Goal: Transaction & Acquisition: Purchase product/service

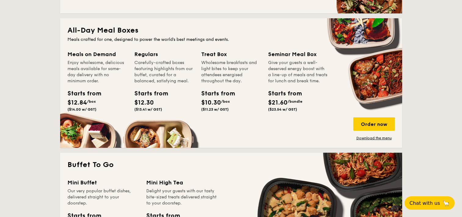
scroll to position [394, 0]
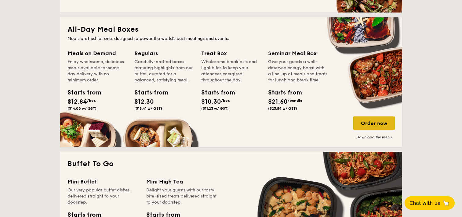
click at [363, 125] on div "Order now" at bounding box center [374, 123] width 42 height 13
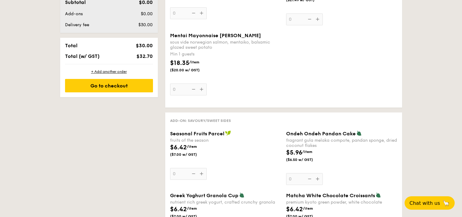
scroll to position [310, 0]
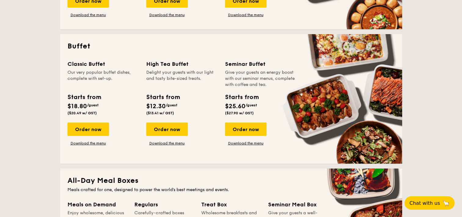
scroll to position [242, 0]
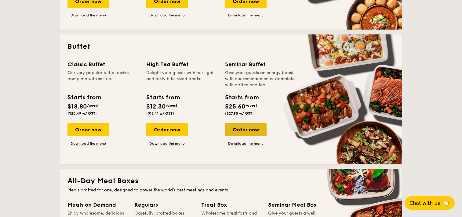
click at [228, 128] on div "Order now" at bounding box center [246, 129] width 42 height 13
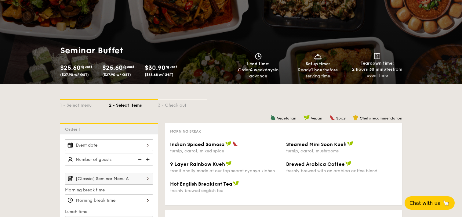
scroll to position [92, 0]
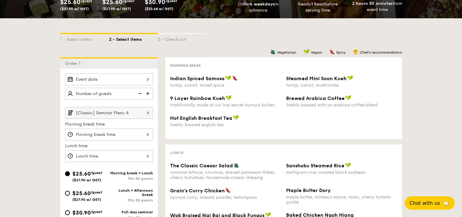
click at [140, 115] on input "[Classic] Seminar Menu A" at bounding box center [109, 113] width 88 height 12
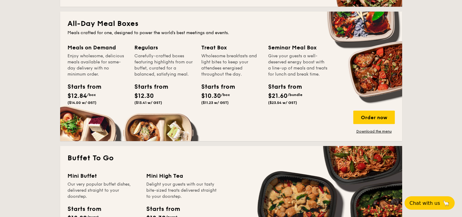
scroll to position [396, 0]
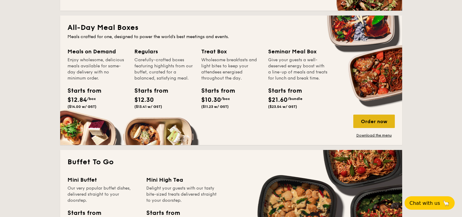
click at [370, 122] on div "Order now" at bounding box center [374, 121] width 42 height 13
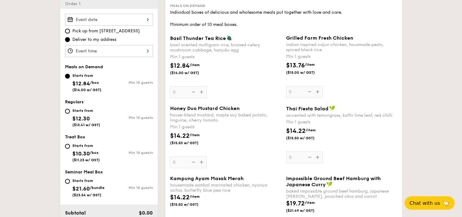
scroll to position [214, 0]
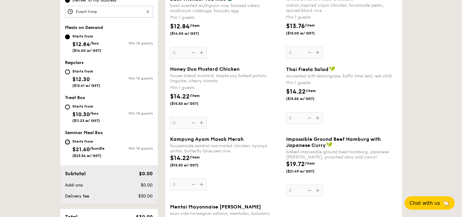
click at [68, 140] on input "Starts from $21.60 /bundle ($23.54 w/ GST) Min 10 guests" at bounding box center [67, 142] width 5 height 5
radio input "true"
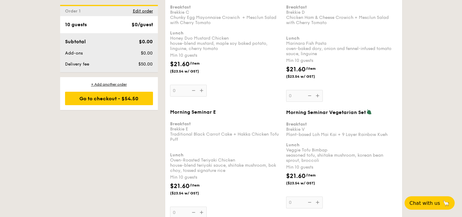
scroll to position [797, 0]
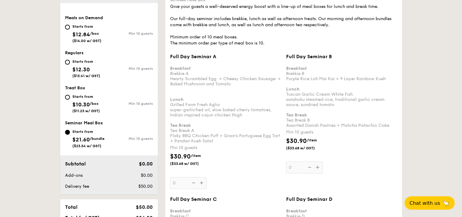
scroll to position [195, 0]
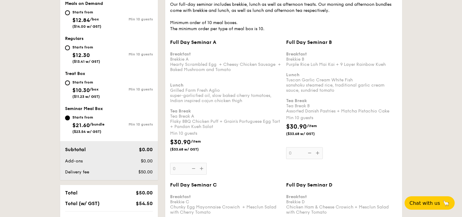
click at [201, 169] on div "Full Day Seminar A Breakfast Brekkie A Hearty Scrambled Egg  + Cheesy Chicken S…" at bounding box center [225, 107] width 111 height 136
click at [201, 169] on input "0" at bounding box center [188, 169] width 37 height 12
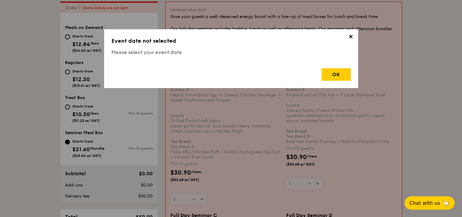
scroll to position [163, 0]
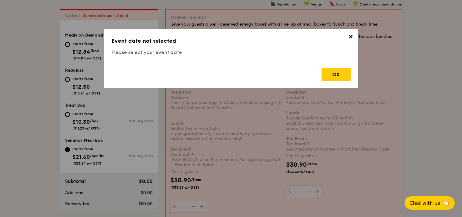
click at [351, 37] on span "✕" at bounding box center [351, 38] width 9 height 9
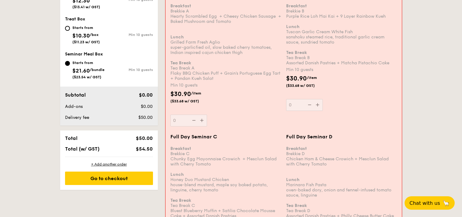
scroll to position [255, 0]
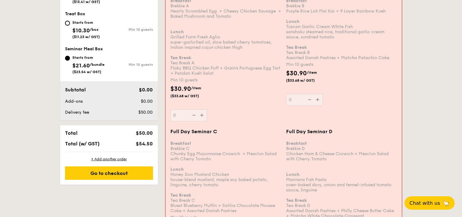
click at [71, 57] on div "Starts from $21.60 /bundle ($23.54 w/ GST)" at bounding box center [87, 64] width 44 height 20
click at [70, 57] on input "Starts from $21.60 /bundle ($23.54 w/ GST) Min 10 guests" at bounding box center [67, 58] width 5 height 5
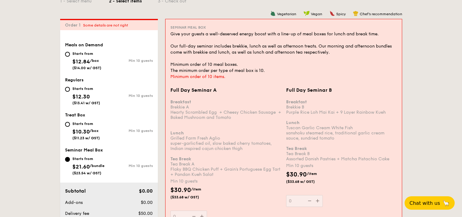
scroll to position [255, 0]
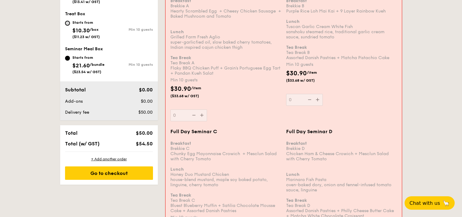
click at [65, 23] on input "Starts from $10.30 /box ($11.23 w/ GST) Min 10 guests" at bounding box center [67, 23] width 5 height 5
radio input "true"
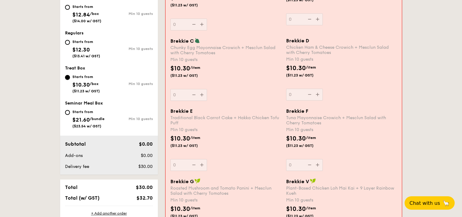
scroll to position [309, 0]
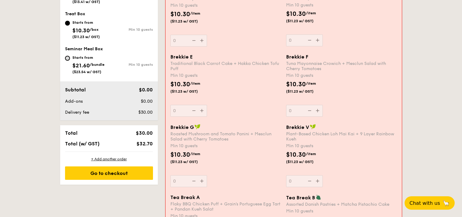
click at [66, 58] on input "Starts from $21.60 /bundle ($23.54 w/ GST) Min 10 guests" at bounding box center [67, 58] width 5 height 5
radio input "true"
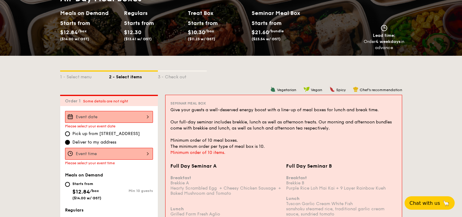
scroll to position [64, 0]
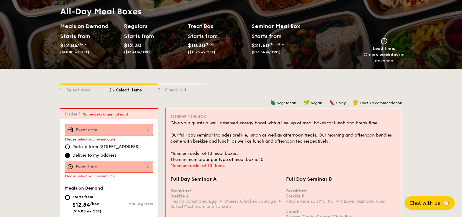
click at [140, 127] on input "Full Day Seminar A Breakfast Brekkie A Hearty Scrambled Egg  + Cheesy Chicken S…" at bounding box center [109, 130] width 88 height 12
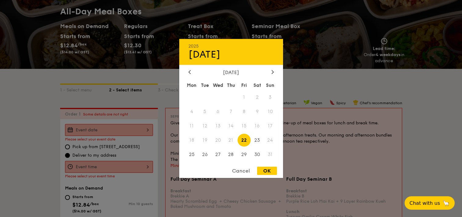
click at [269, 71] on div "[DATE]" at bounding box center [231, 73] width 86 height 6
click at [271, 72] on div at bounding box center [272, 73] width 5 height 6
click at [270, 74] on div at bounding box center [272, 73] width 5 height 6
click at [217, 96] on span "1" at bounding box center [217, 97] width 13 height 13
click at [264, 170] on div "OK" at bounding box center [267, 171] width 20 height 8
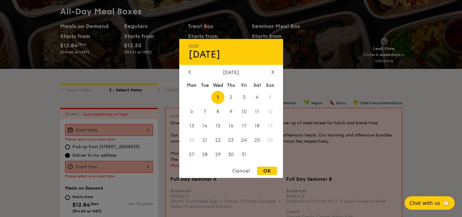
type input "[DATE]"
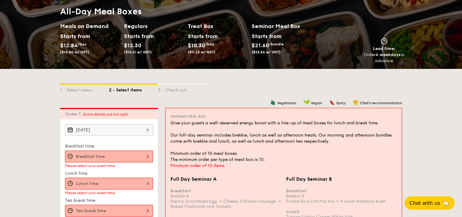
click at [125, 157] on input "Full Day Seminar A Breakfast Brekkie A Hearty Scrambled Egg  + Cheesy Chicken S…" at bounding box center [109, 157] width 88 height 12
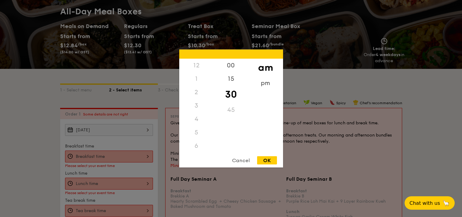
scroll to position [67, 0]
click at [197, 117] on div "9" at bounding box center [196, 122] width 35 height 18
click at [262, 160] on div "OK" at bounding box center [267, 161] width 20 height 8
type input "9:30AM"
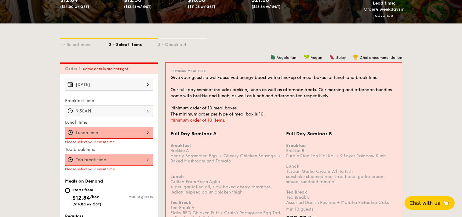
scroll to position [156, 0]
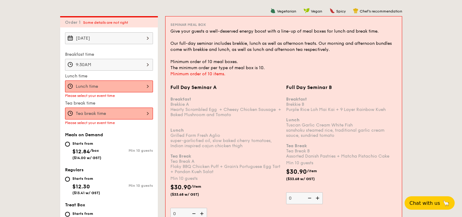
click at [121, 82] on input "Full Day Seminar A Breakfast Brekkie A Hearty Scrambled Egg  + Cheesy Chicken S…" at bounding box center [109, 87] width 88 height 12
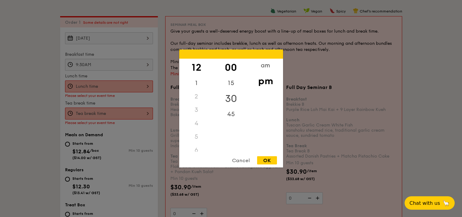
click at [233, 99] on div "30" at bounding box center [231, 99] width 35 height 18
click at [268, 161] on div "OK" at bounding box center [267, 161] width 20 height 8
type input "12:30PM"
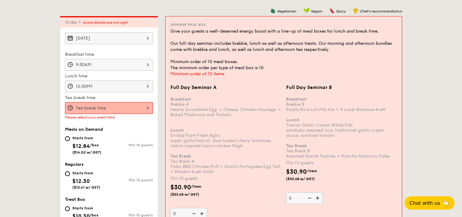
click at [140, 109] on input "Full Day Seminar A Breakfast Brekkie A Hearty Scrambled Egg  + Cheesy Chicken S…" at bounding box center [109, 108] width 88 height 12
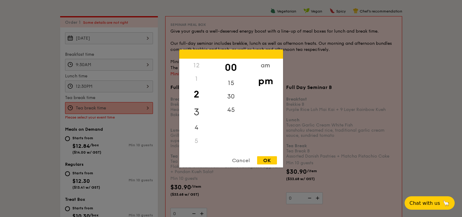
click at [203, 112] on div "3" at bounding box center [196, 113] width 35 height 18
click at [230, 98] on div "30" at bounding box center [231, 99] width 35 height 18
click at [270, 164] on div "OK" at bounding box center [267, 161] width 20 height 8
type input "3:30PM"
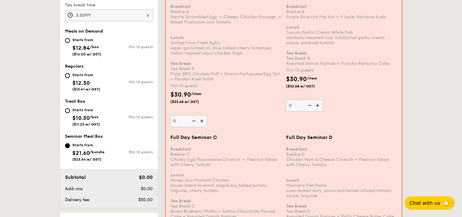
scroll to position [248, 0]
click at [183, 122] on input "0" at bounding box center [188, 122] width 37 height 12
type input "10"
click at [253, 127] on div "Full Day Seminar A Breakfast Brekkie A Hearty Scrambled Egg  + Cheesy Chicken S…" at bounding box center [225, 60] width 111 height 136
click at [207, 127] on input "10" at bounding box center [188, 122] width 37 height 12
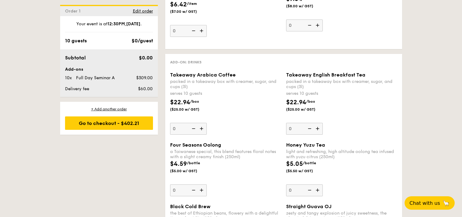
scroll to position [1628, 0]
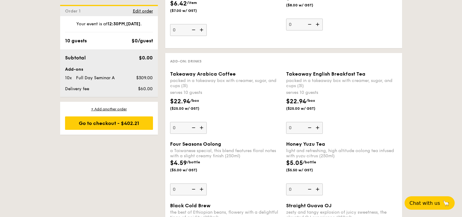
click at [202, 126] on img at bounding box center [202, 128] width 9 height 12
click at [202, 126] on input "0" at bounding box center [188, 128] width 37 height 12
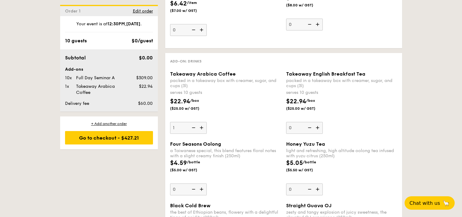
click at [201, 129] on img at bounding box center [202, 128] width 9 height 12
click at [201, 129] on input "1" at bounding box center [188, 128] width 37 height 12
type input "2"
click at [318, 131] on img at bounding box center [318, 128] width 9 height 12
click at [318, 131] on input "0" at bounding box center [304, 128] width 37 height 12
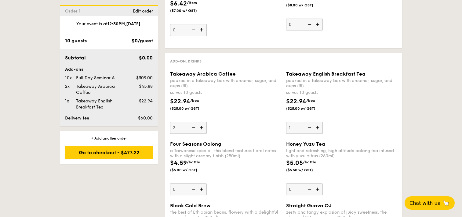
click at [318, 131] on img at bounding box center [318, 128] width 9 height 12
click at [318, 131] on input "1" at bounding box center [304, 128] width 37 height 12
type input "2"
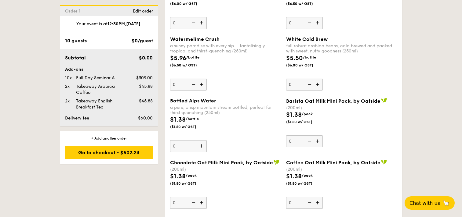
scroll to position [1874, 0]
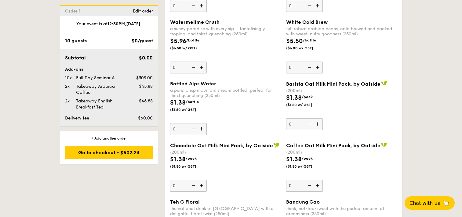
click at [245, 139] on div "Bottled Alps Water a pure, crisp mountain stream bottled, perfect for thirst qu…" at bounding box center [284, 112] width 232 height 62
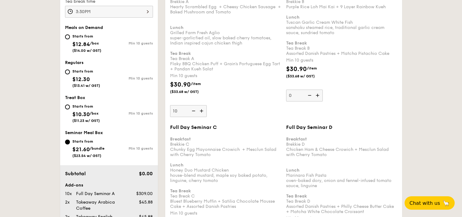
scroll to position [242, 0]
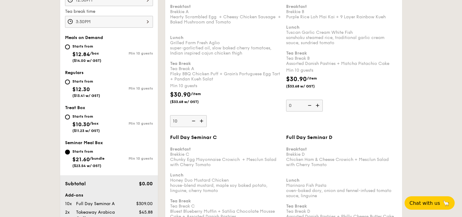
click at [202, 123] on img at bounding box center [202, 121] width 9 height 12
click at [202, 123] on input "10" at bounding box center [188, 121] width 37 height 12
click at [202, 123] on img at bounding box center [202, 121] width 9 height 12
click at [202, 123] on input "11" at bounding box center [188, 121] width 37 height 12
click at [202, 123] on img at bounding box center [202, 121] width 9 height 12
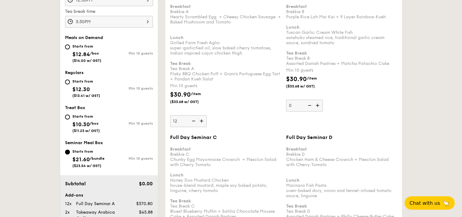
click at [202, 123] on input "12" at bounding box center [188, 121] width 37 height 12
click at [202, 123] on img at bounding box center [202, 121] width 9 height 12
click at [202, 123] on input "13" at bounding box center [188, 121] width 37 height 12
type input "14"
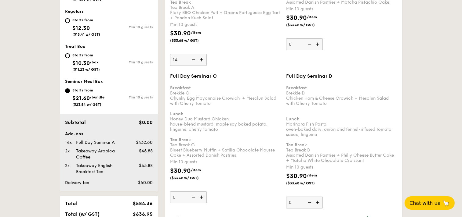
click at [190, 152] on div "Breakfast Brekkie C Chunky Egg Mayonnaise Crowich  + Mesclun Salad with Cherry …" at bounding box center [225, 119] width 111 height 78
click at [190, 192] on input "0" at bounding box center [188, 198] width 37 height 12
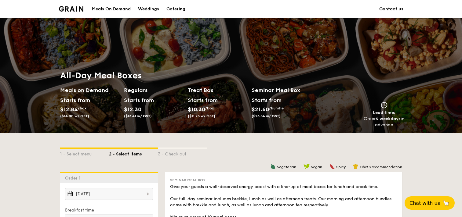
scroll to position [398, 0]
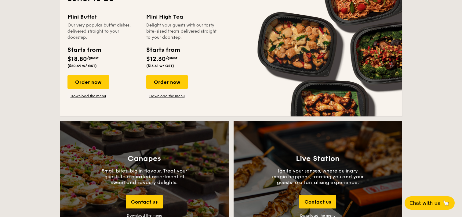
scroll to position [519, 0]
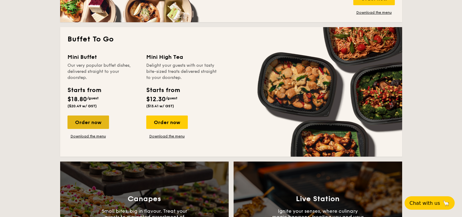
click at [97, 121] on div "Order now" at bounding box center [88, 122] width 42 height 13
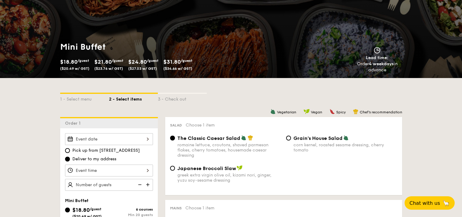
scroll to position [122, 0]
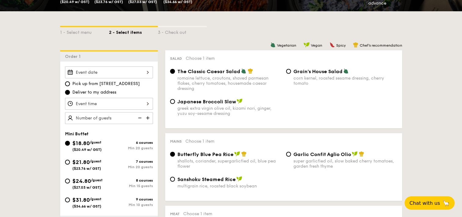
click at [147, 119] on img at bounding box center [148, 118] width 9 height 12
type input "20 guests"
click at [139, 117] on img at bounding box center [139, 118] width 9 height 12
click at [139, 118] on img at bounding box center [139, 118] width 9 height 12
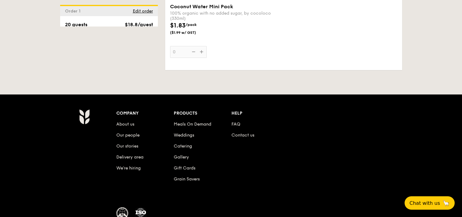
scroll to position [1329, 0]
